Goal: Information Seeking & Learning: Learn about a topic

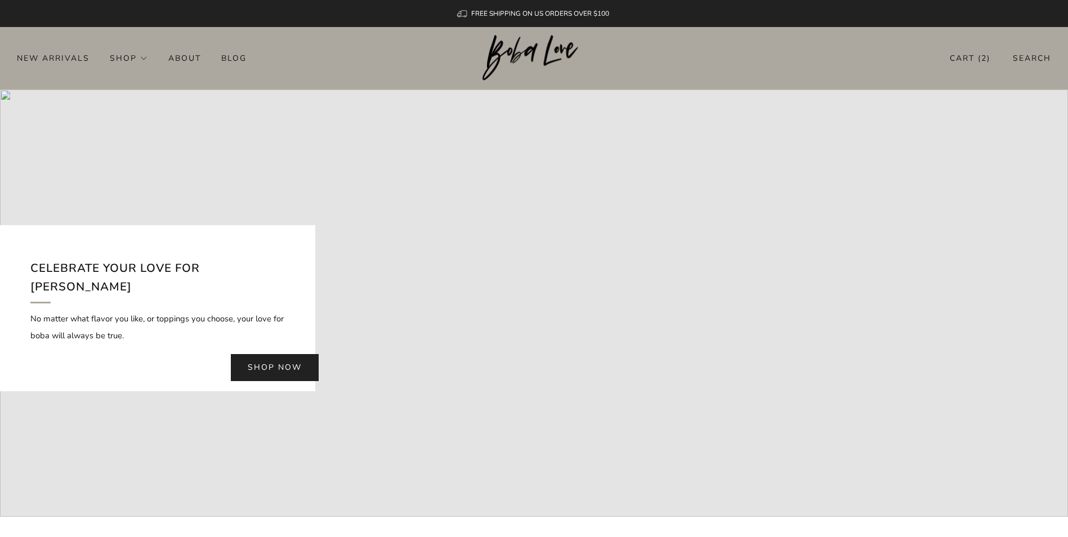
drag, startPoint x: 404, startPoint y: 70, endPoint x: 291, endPoint y: 60, distance: 113.7
click at [401, 70] on header "2 New Arrivals Shop Apparel All Apparel Shirts Hoodies & Sweaters Bottoms" at bounding box center [534, 58] width 1068 height 63
click at [232, 55] on link "Blog" at bounding box center [233, 58] width 25 height 18
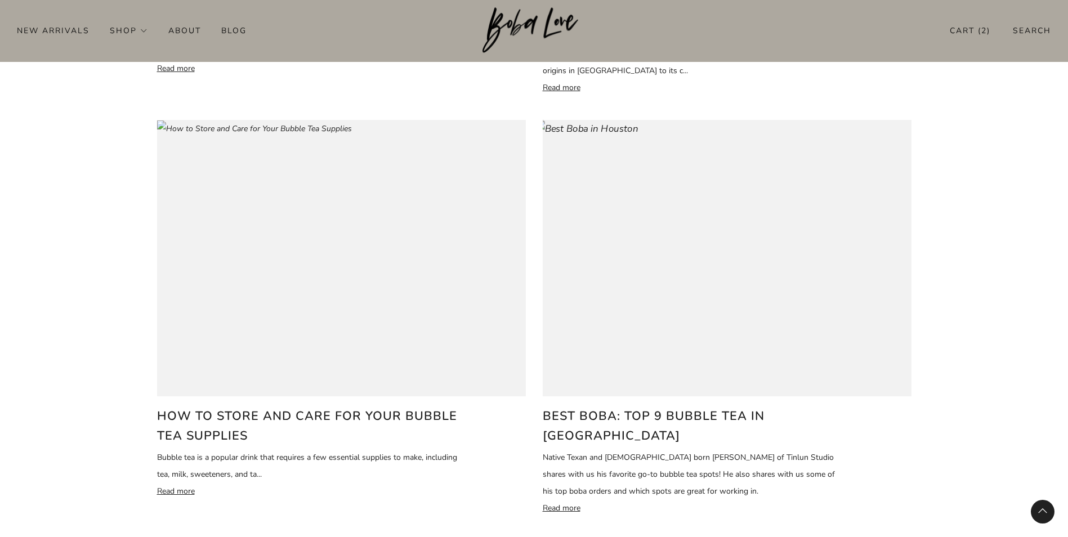
scroll to position [845, 0]
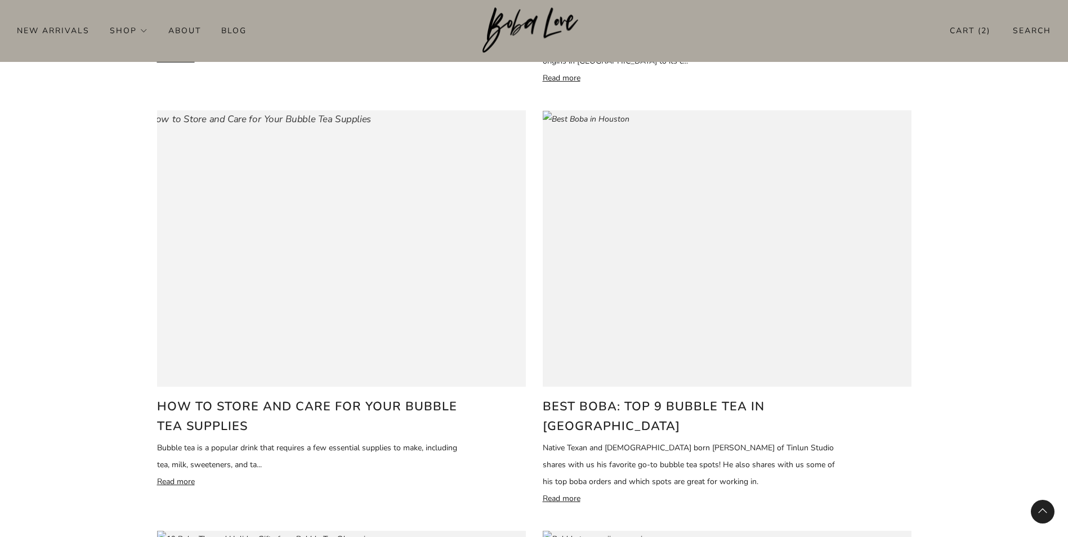
click at [371, 130] on img at bounding box center [254, 119] width 234 height 20
click at [232, 25] on link "Blog" at bounding box center [233, 30] width 25 height 18
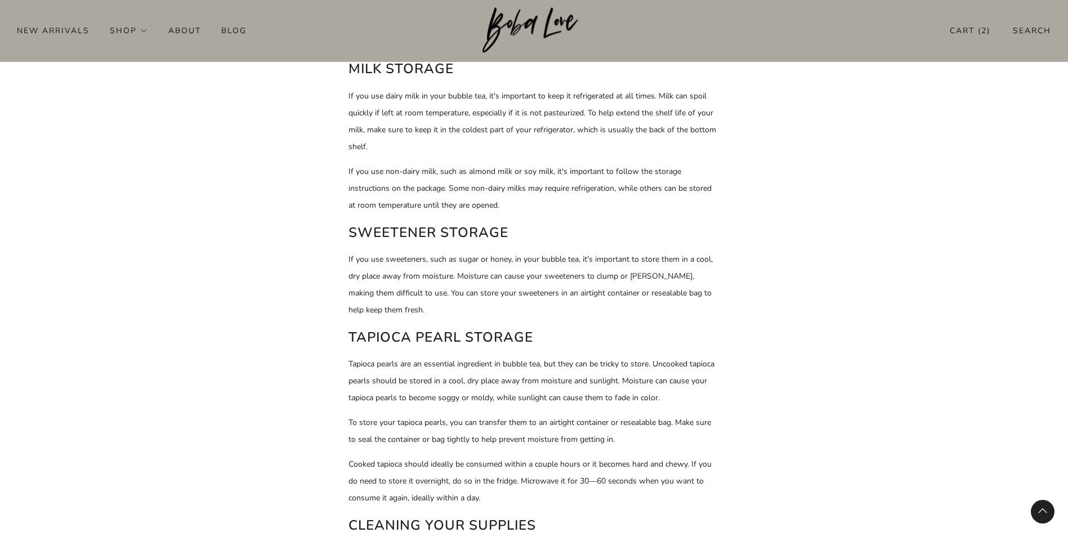
scroll to position [576, 0]
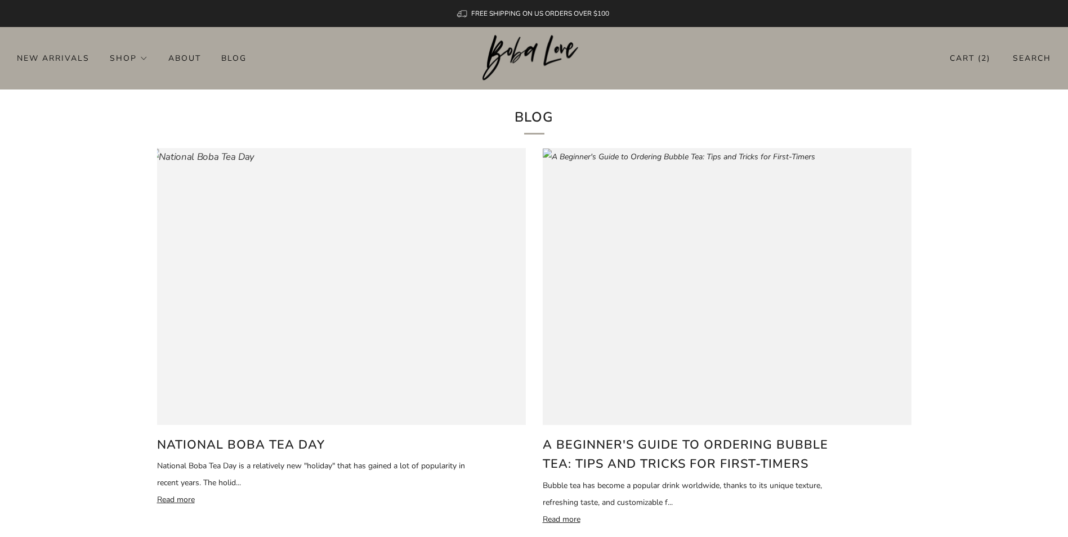
click at [254, 167] on img at bounding box center [201, 157] width 106 height 20
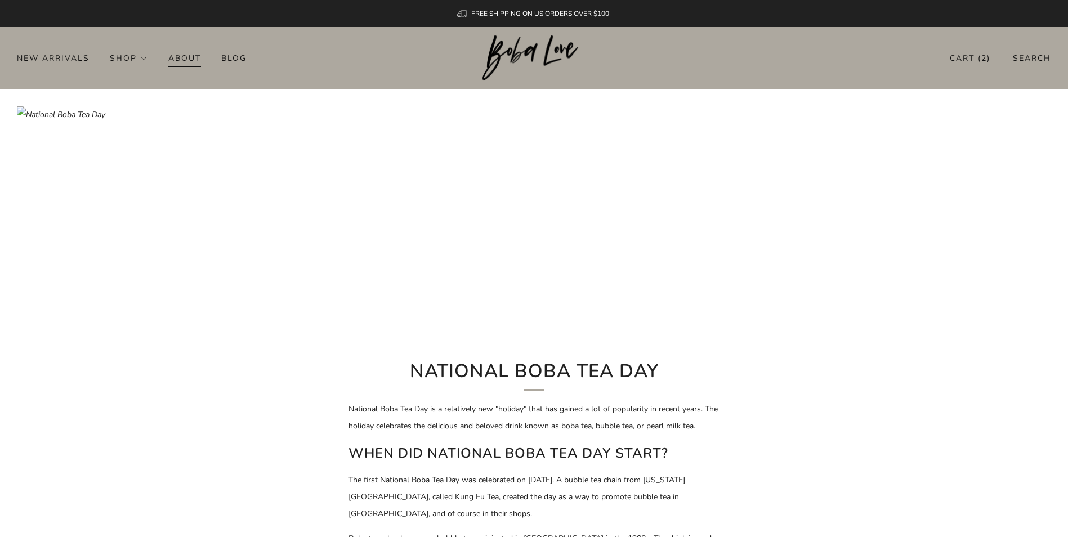
click at [199, 64] on link "About" at bounding box center [184, 58] width 33 height 18
click at [235, 58] on link "Blog" at bounding box center [233, 58] width 25 height 18
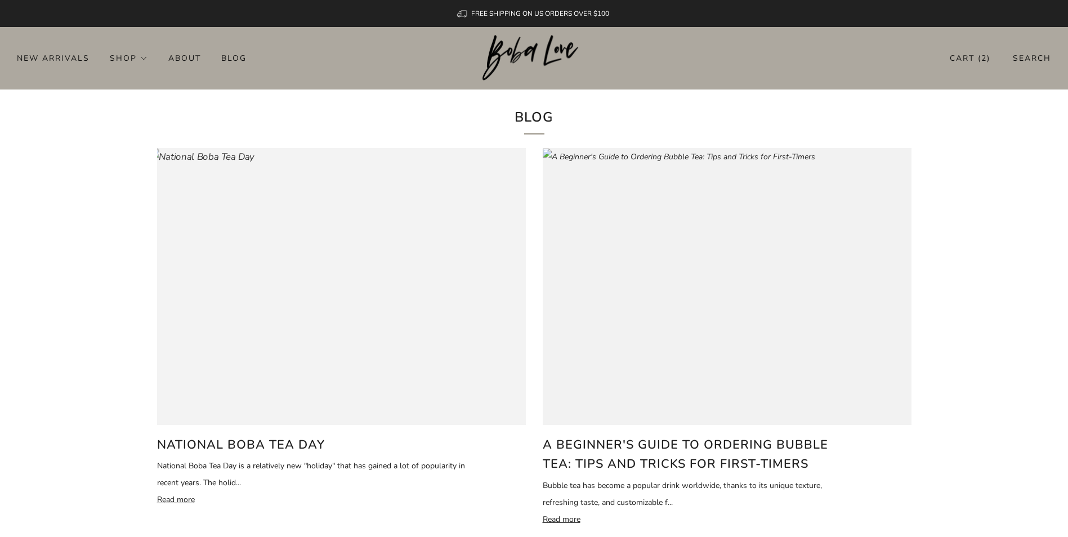
click at [254, 167] on img at bounding box center [201, 157] width 106 height 20
click at [1033, 53] on link "Search" at bounding box center [1032, 58] width 38 height 19
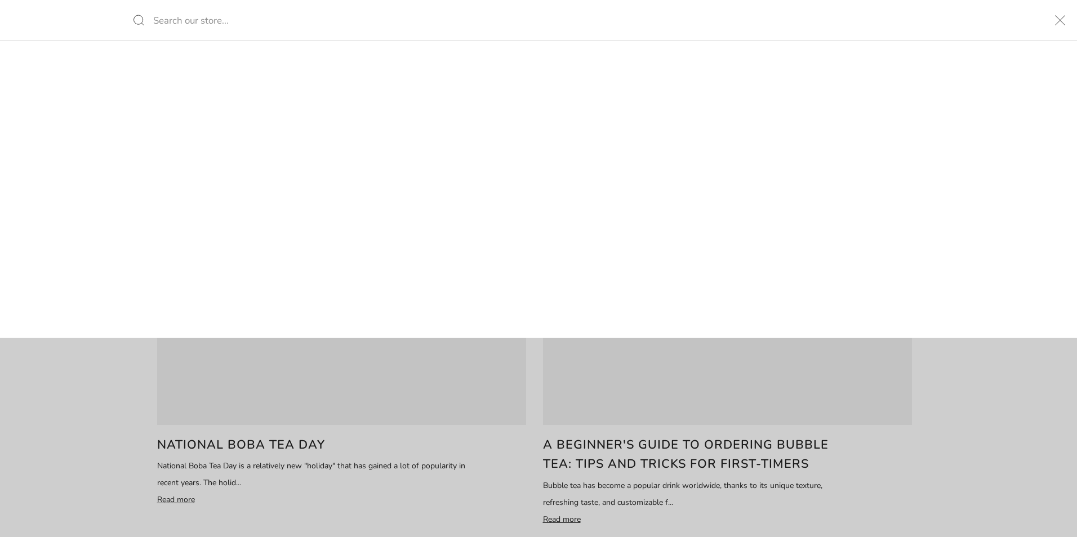
click at [348, 30] on input "Search our store..." at bounding box center [538, 20] width 845 height 41
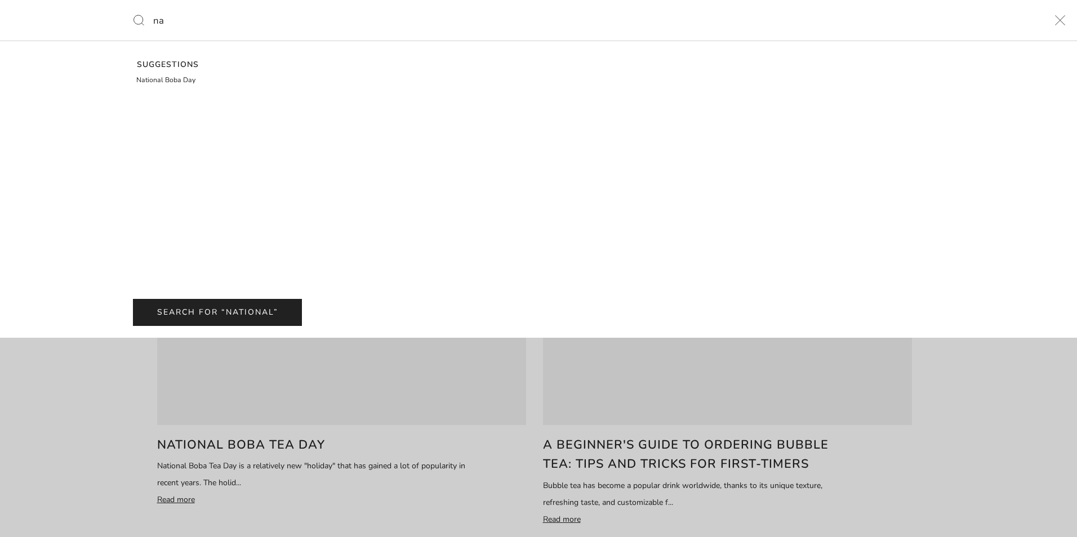
type input "n"
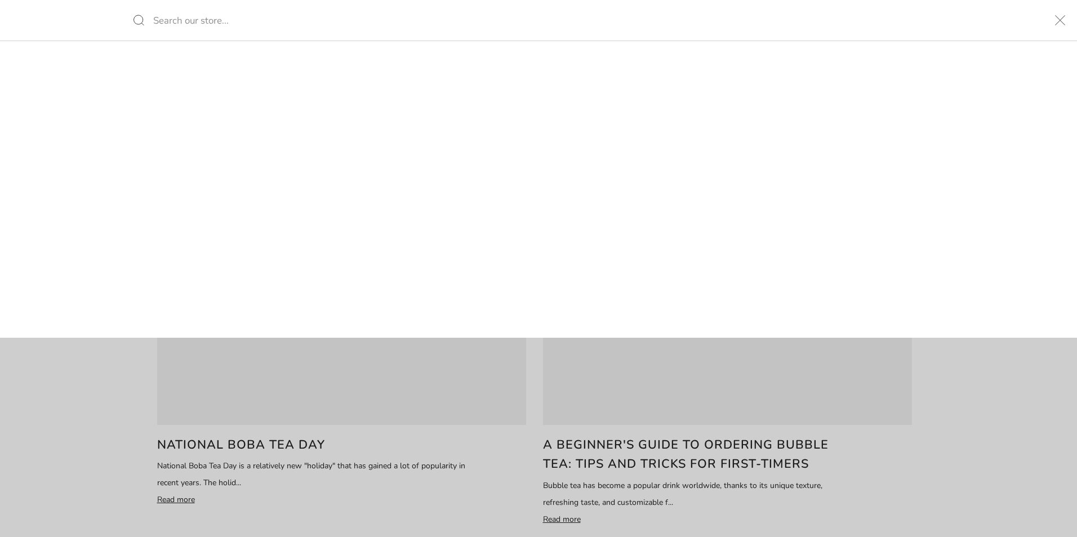
click at [1038, 391] on div "Suggestions National Boba Day Search for “national” Recent searches" at bounding box center [538, 268] width 1077 height 537
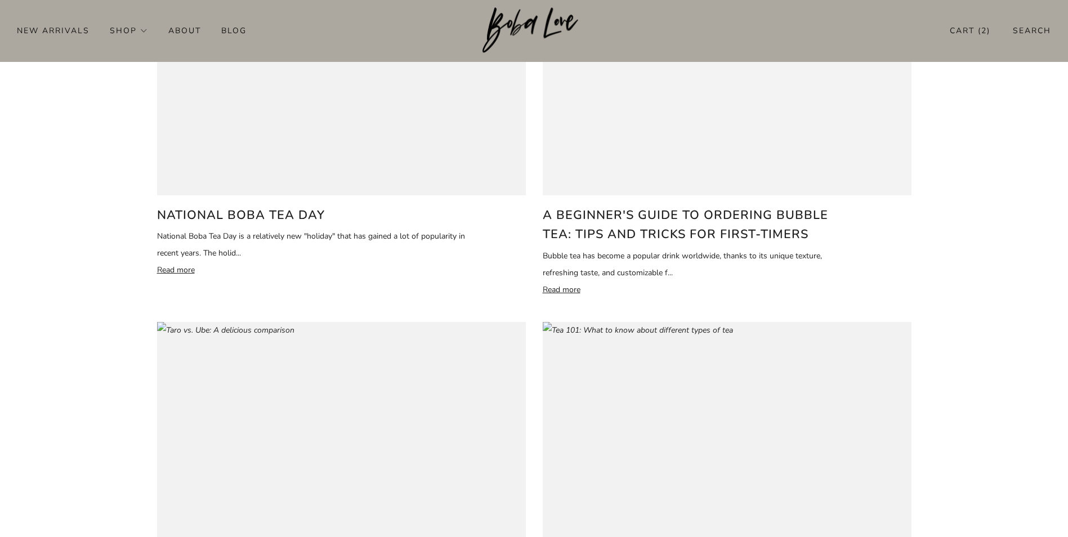
scroll to position [282, 0]
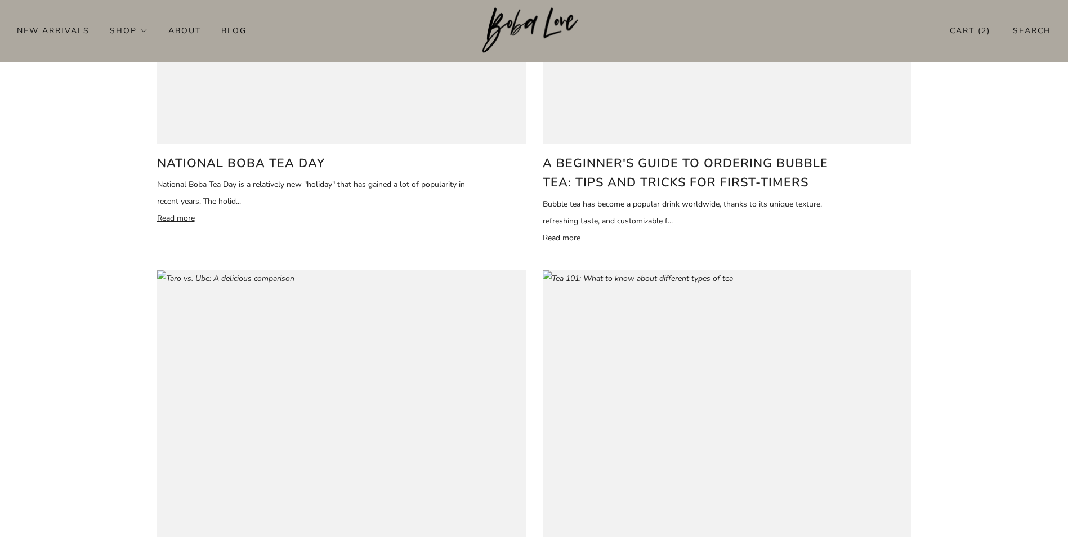
click at [645, 177] on h2 "A Beginner's Guide to Ordering Bubble Tea: Tips and Tricks for First-Timers" at bounding box center [700, 173] width 314 height 39
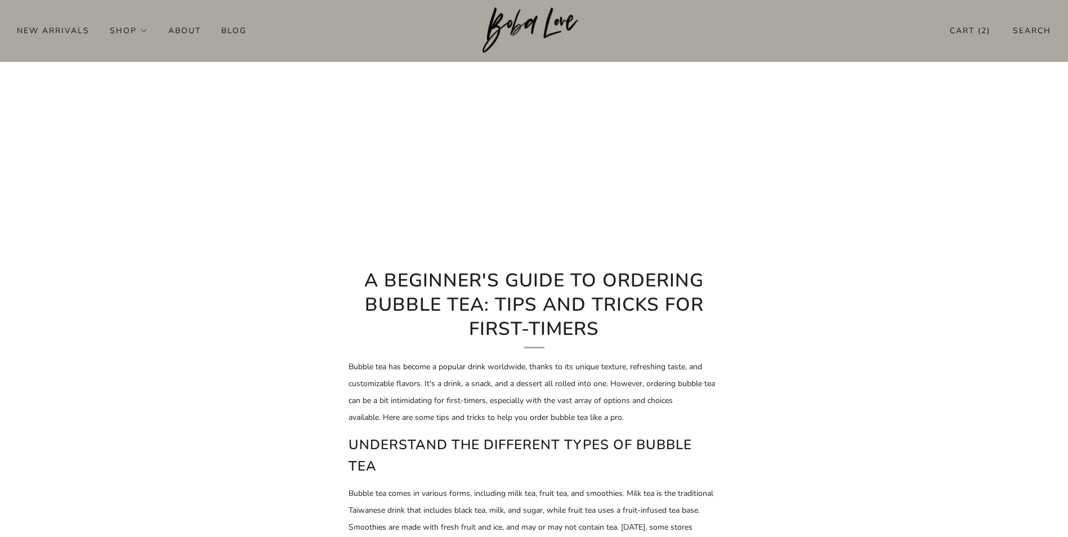
scroll to position [225, 0]
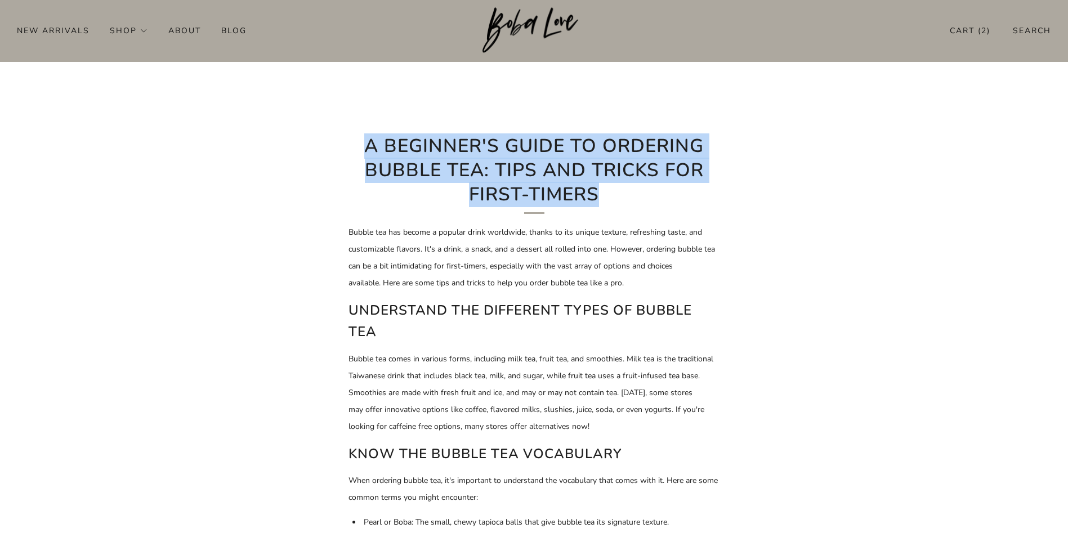
drag, startPoint x: 485, startPoint y: 178, endPoint x: 359, endPoint y: 126, distance: 136.9
copy h1 "A Beginner's Guide to Ordering Bubble Tea: Tips and Tricks for First-Timers"
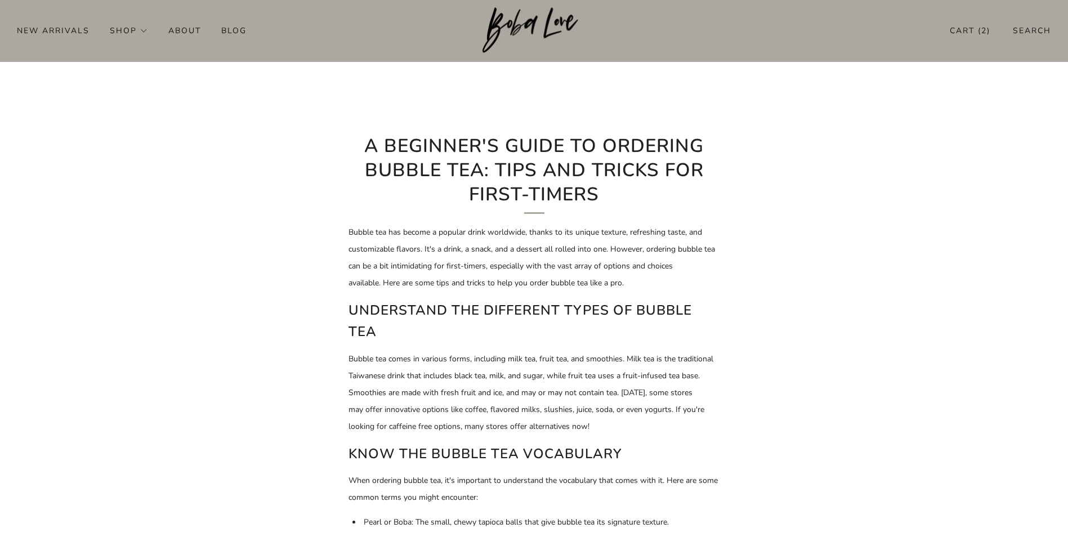
click at [565, 259] on p "Bubble tea has become a popular drink worldwide, thanks to its unique texture, …" at bounding box center [535, 258] width 372 height 68
drag, startPoint x: 659, startPoint y: 245, endPoint x: 626, endPoint y: 188, distance: 66.4
click at [658, 242] on p "Bubble tea has become a popular drink worldwide, thanks to its unique texture, …" at bounding box center [535, 258] width 372 height 68
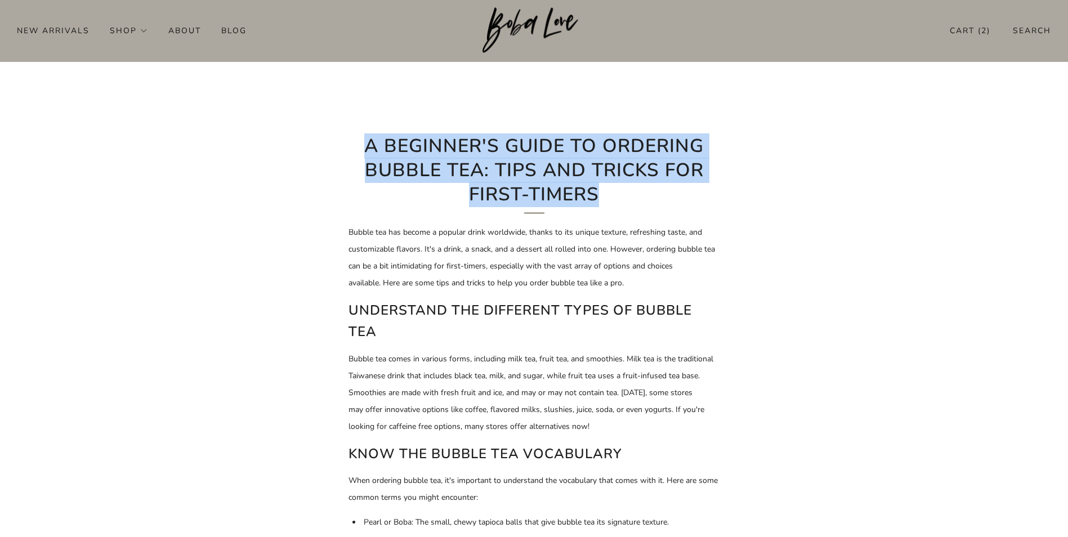
drag, startPoint x: 386, startPoint y: 163, endPoint x: 356, endPoint y: 145, distance: 35.2
click at [356, 145] on h1 "A Beginner's Guide to Ordering Bubble Tea: Tips and Tricks for First-Timers" at bounding box center [535, 174] width 372 height 79
copy h1 "A Beginner's Guide to Ordering Bubble Tea: Tips and Tricks for First-Timers"
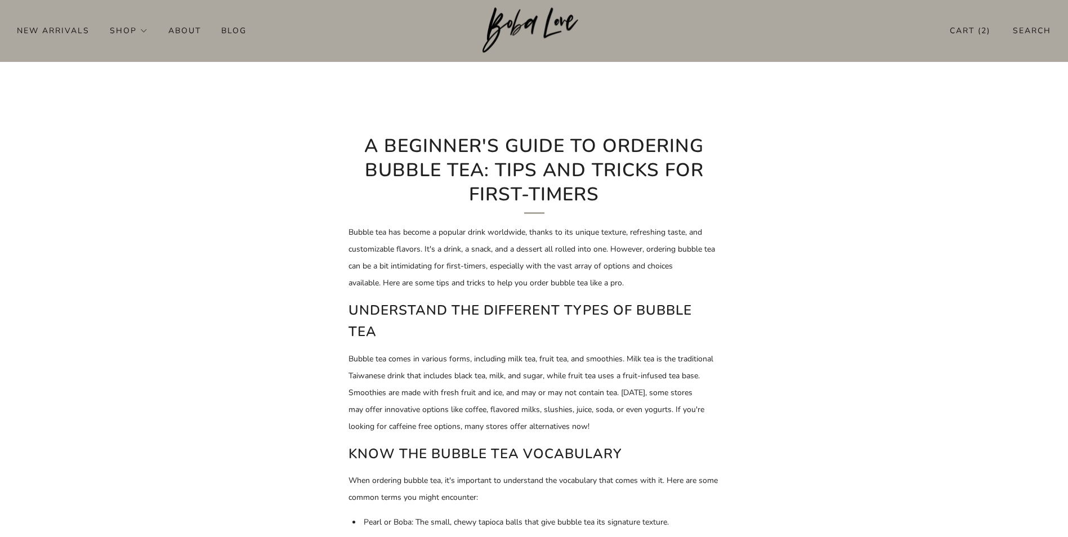
click at [481, 260] on p "Bubble tea has become a popular drink worldwide, thanks to its unique texture, …" at bounding box center [535, 258] width 372 height 68
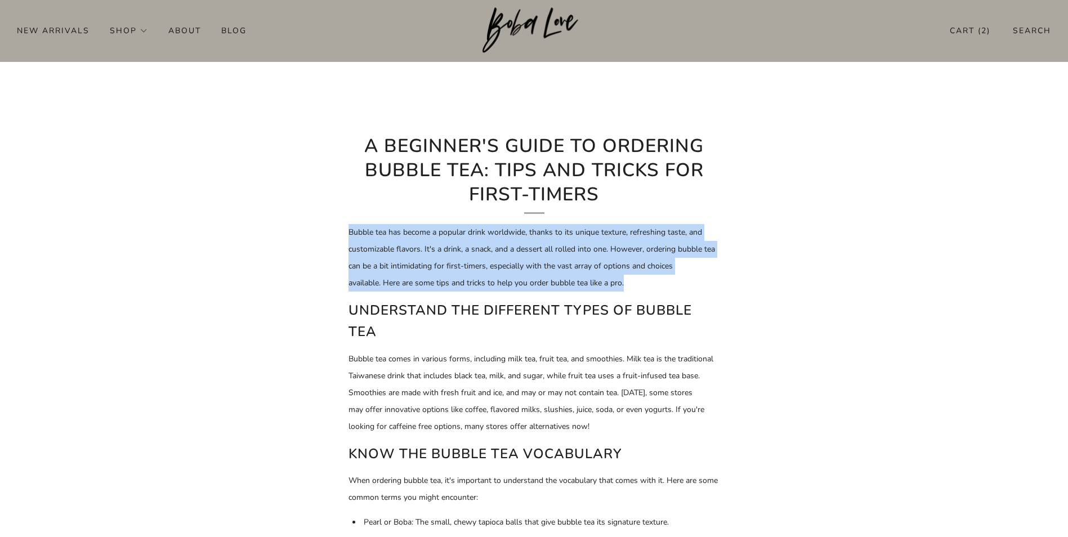
drag, startPoint x: 637, startPoint y: 287, endPoint x: 307, endPoint y: 234, distance: 334.1
copy p "Bubble tea has become a popular drink worldwide, thanks to its unique texture, …"
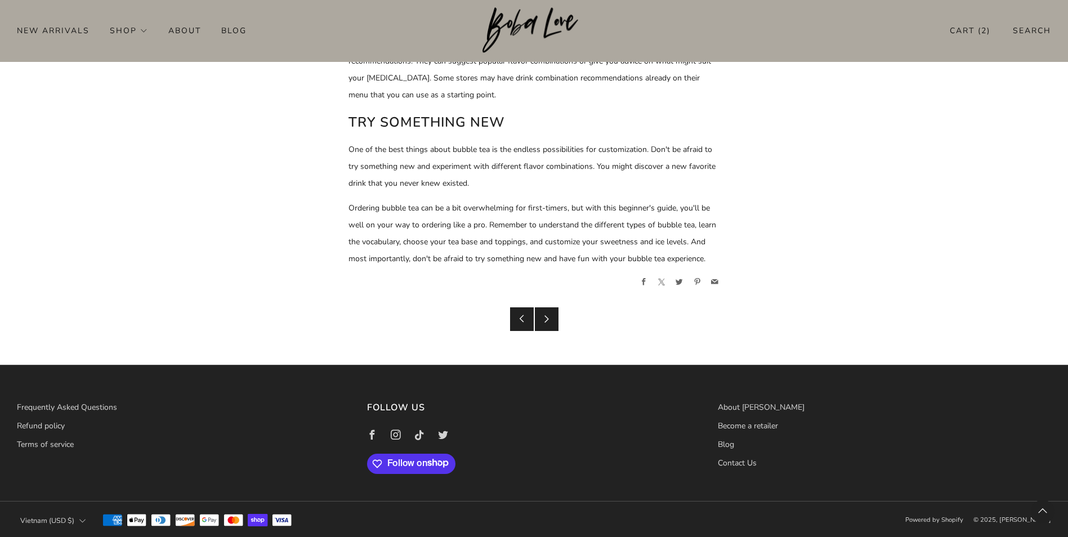
scroll to position [1166, 0]
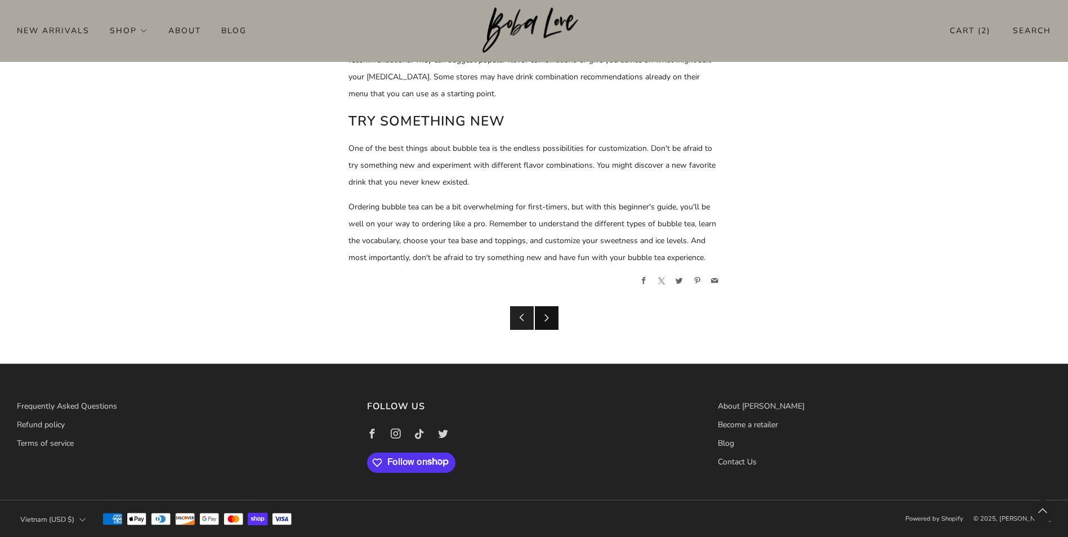
click at [544, 323] on link "Newer Post" at bounding box center [547, 318] width 24 height 24
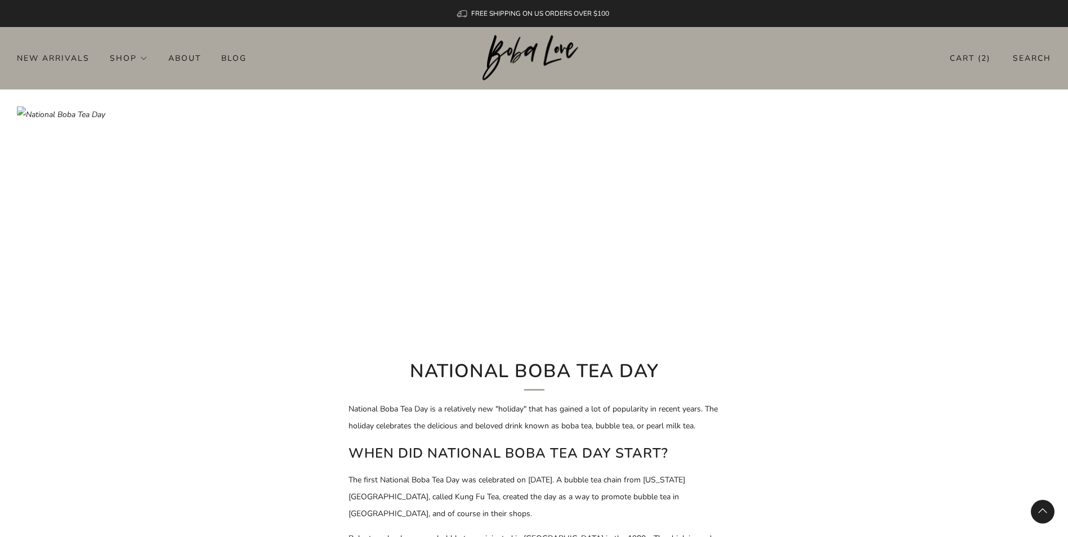
scroll to position [727, 0]
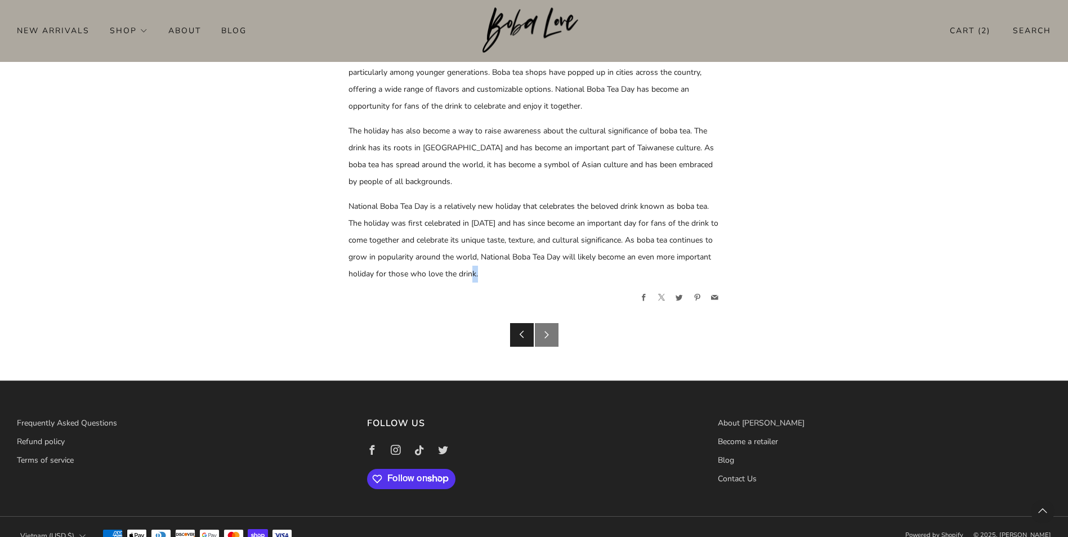
drag, startPoint x: 768, startPoint y: 298, endPoint x: 619, endPoint y: 262, distance: 153.1
click at [947, 389] on div "Frequently Asked Questions Refund policy Terms of service Follow us Facebook In…" at bounding box center [534, 448] width 1034 height 135
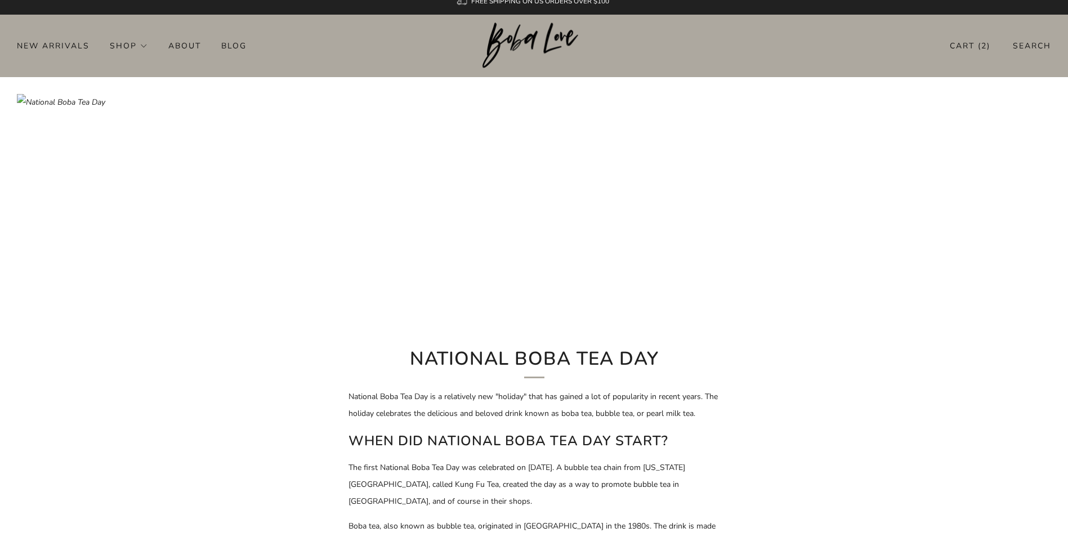
scroll to position [0, 0]
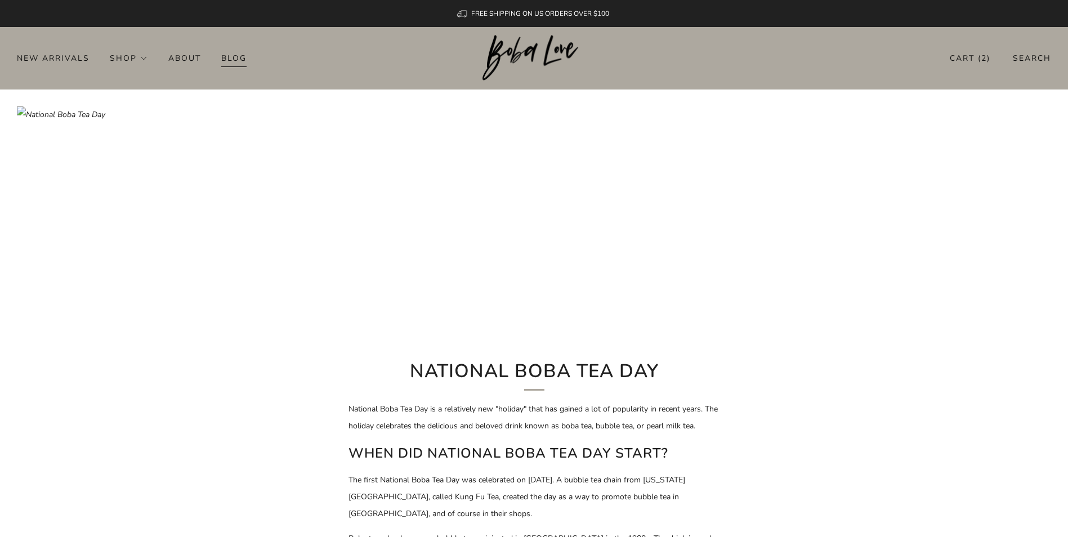
click at [239, 62] on link "Blog" at bounding box center [233, 58] width 25 height 18
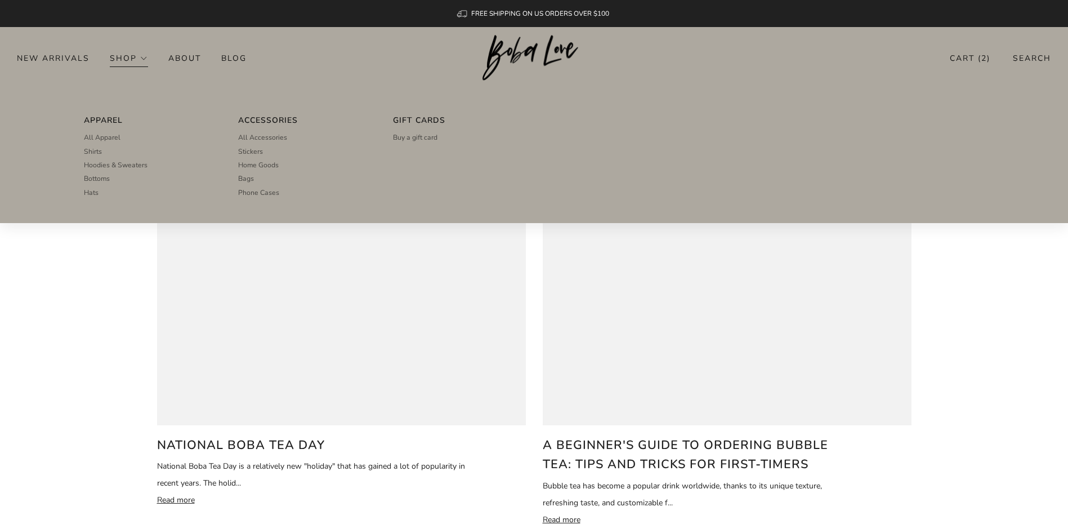
click at [121, 54] on link "Shop" at bounding box center [129, 58] width 38 height 18
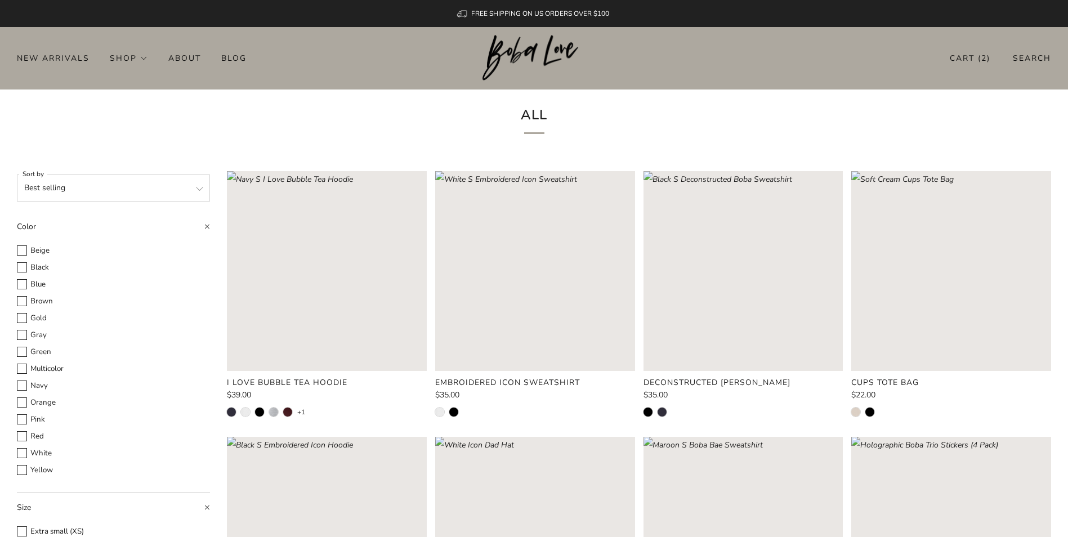
click at [159, 178] on select "Featured Best selling Alphabetically, A-Z Alphabetically, Z-A Price, low to hig…" at bounding box center [113, 188] width 193 height 27
select select "title-ascending"
click at [17, 175] on select "Featured Best selling Alphabetically, A-Z Alphabetically, Z-A Price, low to hig…" at bounding box center [113, 188] width 193 height 27
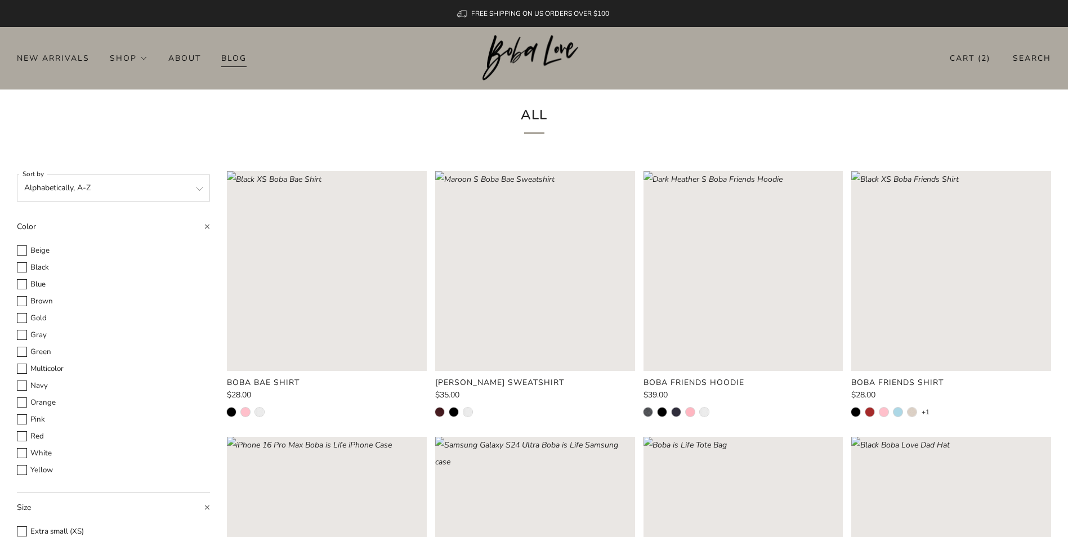
click at [242, 61] on link "Blog" at bounding box center [233, 58] width 25 height 18
